Goal: Obtain resource: Download file/media

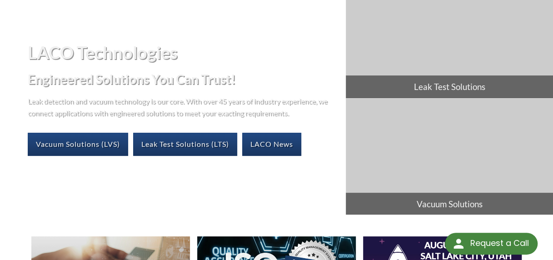
select select "Language Translate Widget"
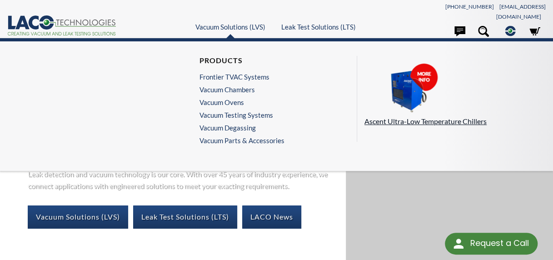
click at [403, 92] on img at bounding box center [409, 88] width 91 height 51
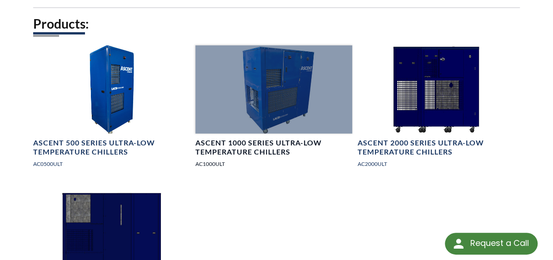
scroll to position [1297, 0]
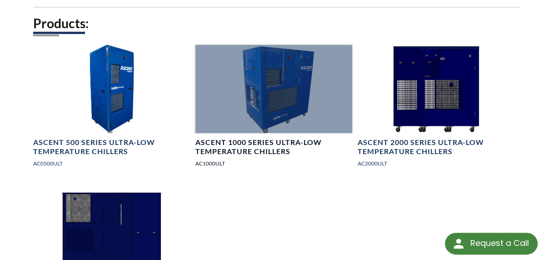
click at [290, 101] on div at bounding box center [273, 89] width 157 height 88
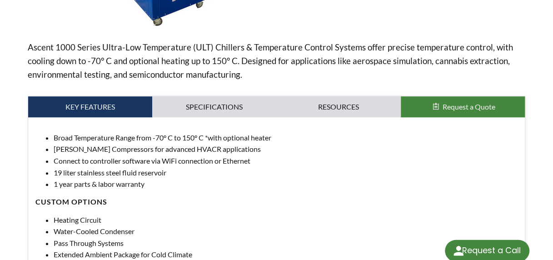
select select "Language Translate Widget"
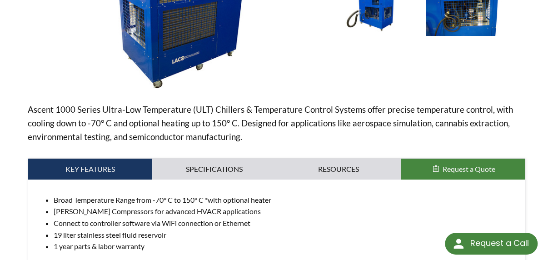
scroll to position [224, 0]
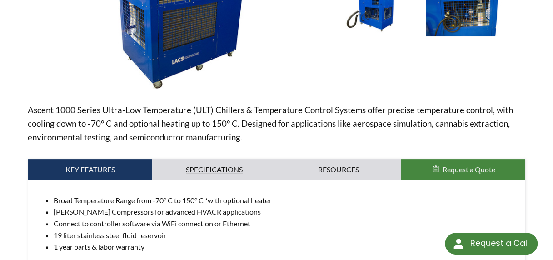
click at [219, 166] on link "Specifications" at bounding box center [214, 169] width 124 height 21
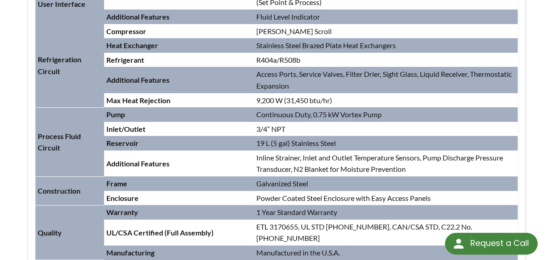
scroll to position [545, 0]
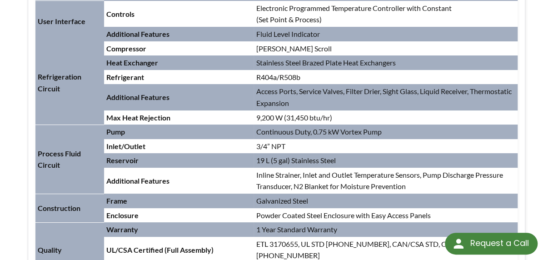
click at [268, 170] on td "Inline Strainer, Inlet and Outlet Temperature Sensors, Pump Discharge Pressure …" at bounding box center [386, 181] width 264 height 26
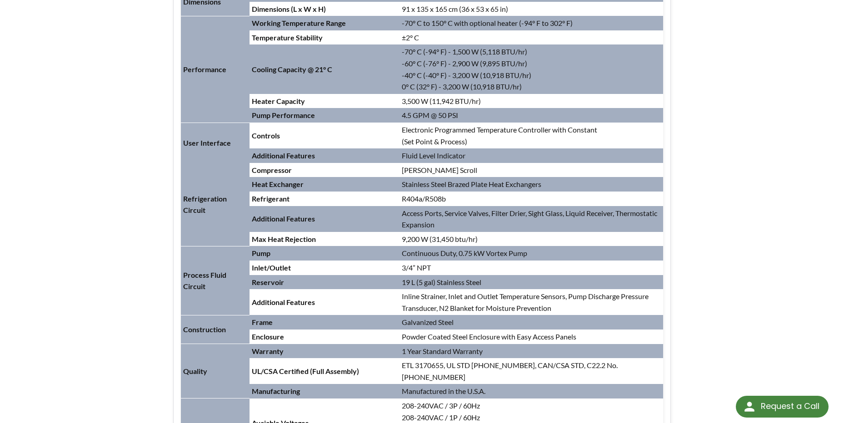
scroll to position [414, 0]
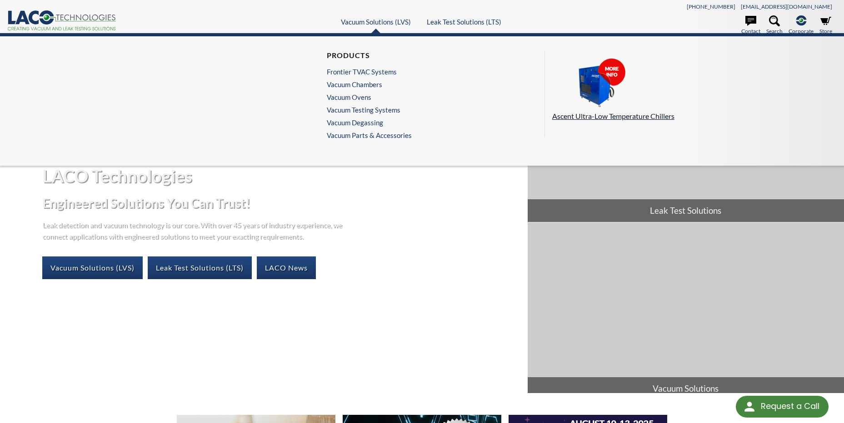
click at [609, 92] on img at bounding box center [597, 83] width 91 height 51
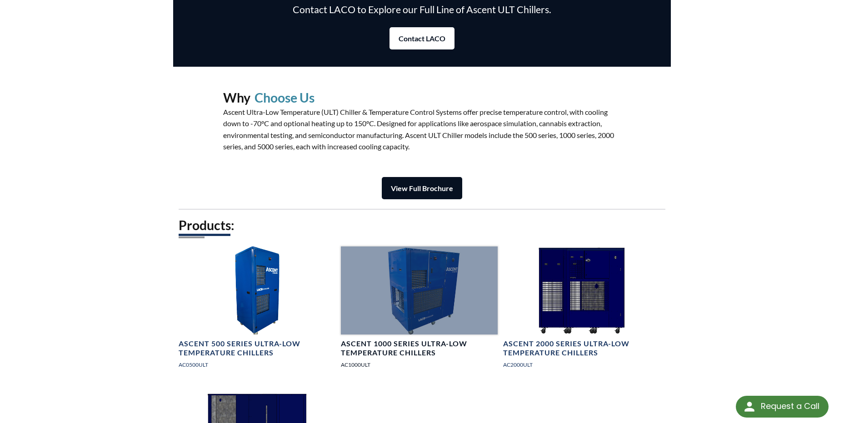
scroll to position [1136, 0]
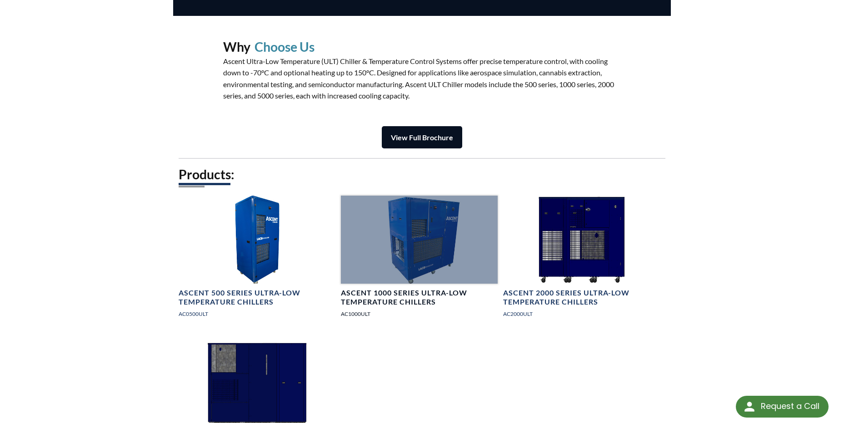
click at [421, 223] on div at bounding box center [419, 240] width 157 height 88
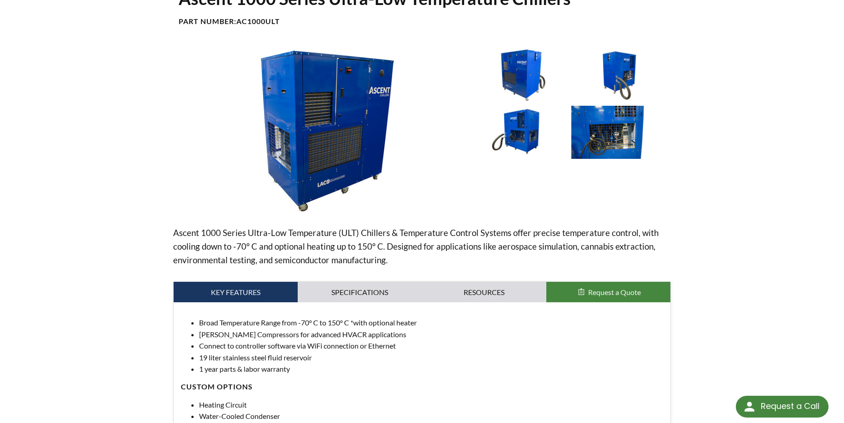
scroll to position [91, 0]
click at [378, 284] on link "Specifications" at bounding box center [360, 292] width 124 height 21
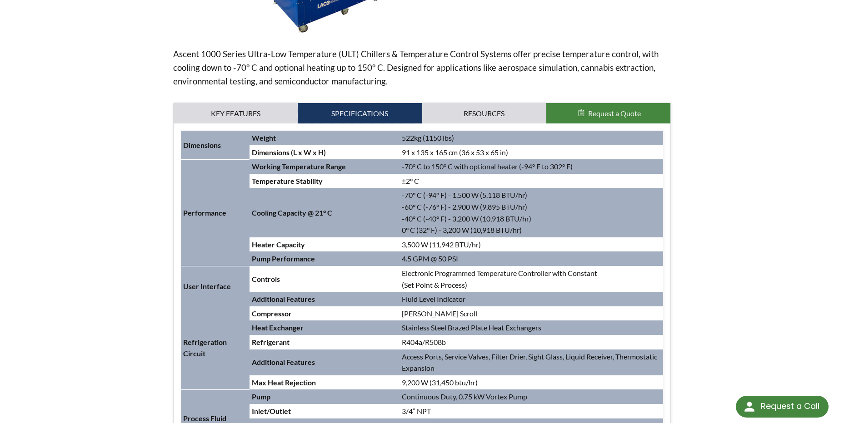
scroll to position [273, 0]
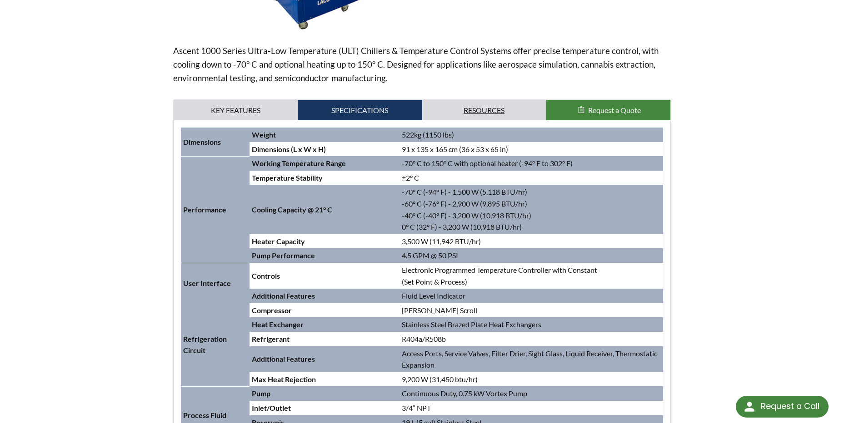
click at [464, 109] on link "Resources" at bounding box center [484, 110] width 124 height 21
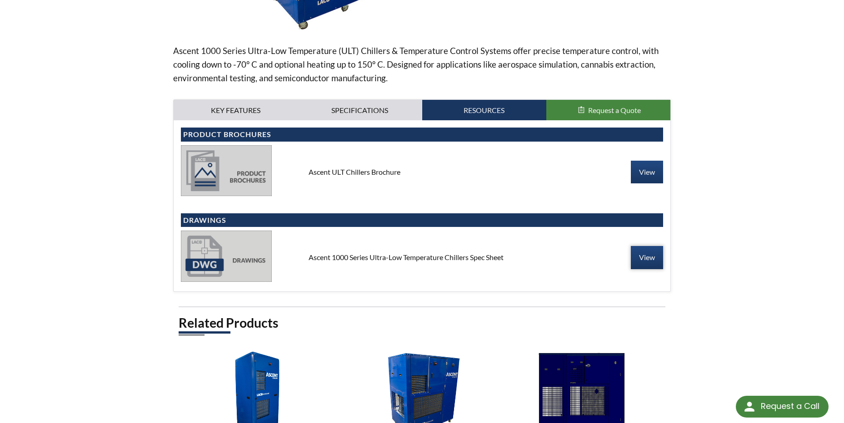
click at [645, 255] on link "View" at bounding box center [647, 257] width 32 height 23
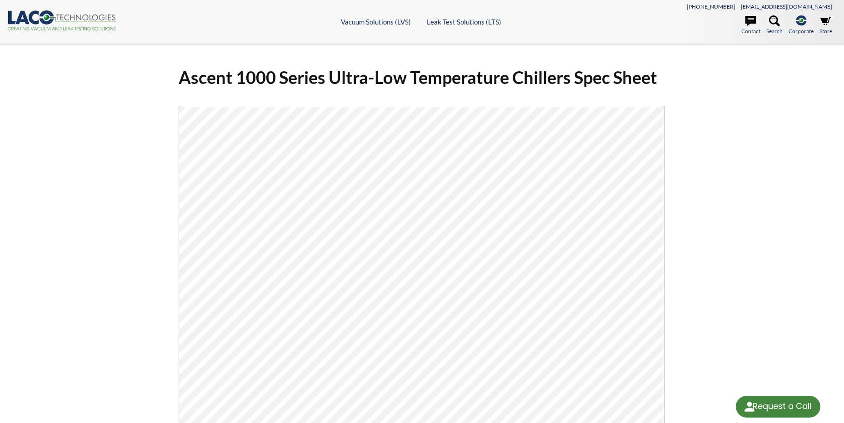
scroll to position [45, 0]
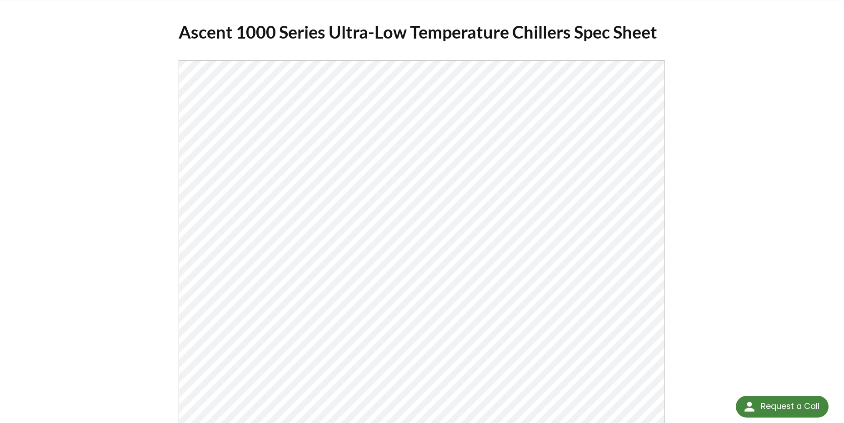
select select "Language Translate Widget"
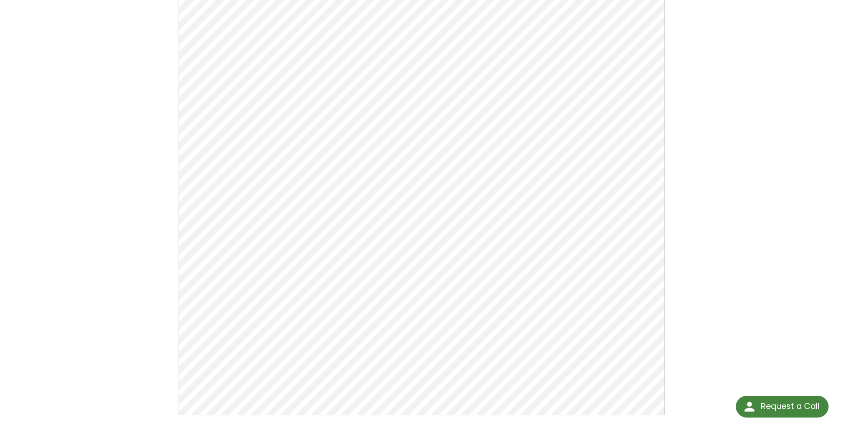
scroll to position [136, 0]
